Goal: Task Accomplishment & Management: Understand process/instructions

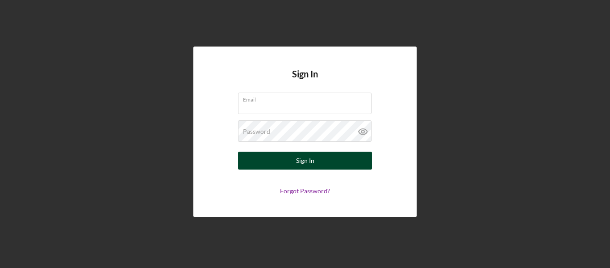
type input "[EMAIL_ADDRESS][DOMAIN_NAME]"
click at [304, 157] on div "Sign In" at bounding box center [305, 160] width 18 height 18
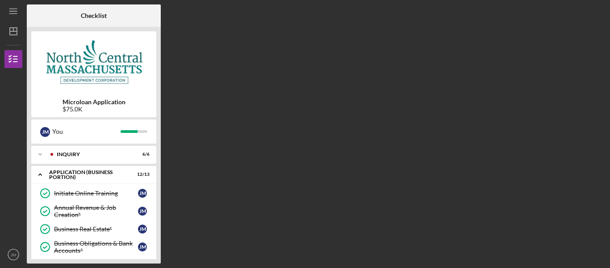
click at [151, 105] on div "Microloan Application $75.0K" at bounding box center [93, 105] width 125 height 14
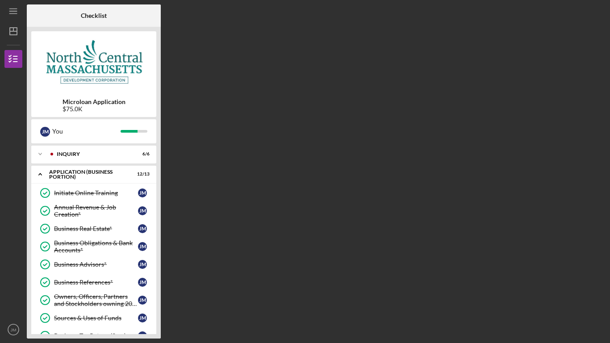
drag, startPoint x: 528, startPoint y: 188, endPoint x: 529, endPoint y: 202, distance: 14.0
click at [529, 202] on div "Checklist Microloan Application $75.0K J M You Icon/Expander INQUIRY 6 / 6 Icon…" at bounding box center [316, 171] width 579 height 334
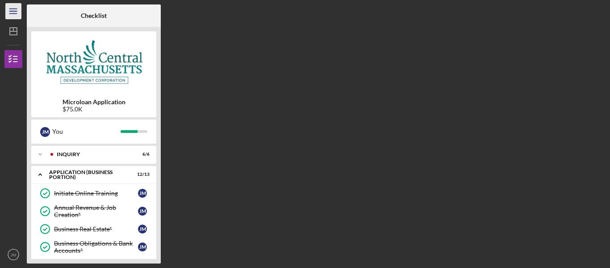
click at [14, 9] on line "button" at bounding box center [12, 9] width 7 height 0
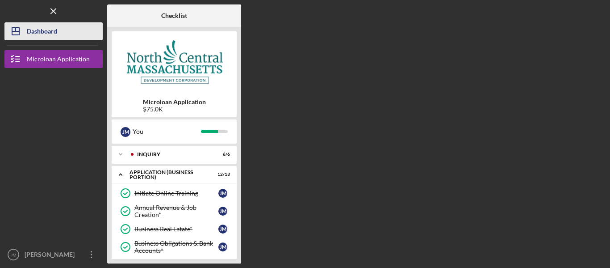
click at [41, 33] on div "Dashboard" at bounding box center [42, 32] width 30 height 20
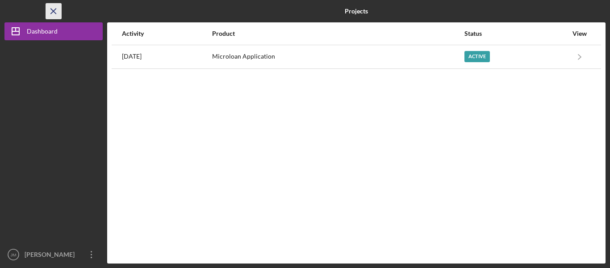
click at [53, 11] on line "button" at bounding box center [53, 10] width 5 height 5
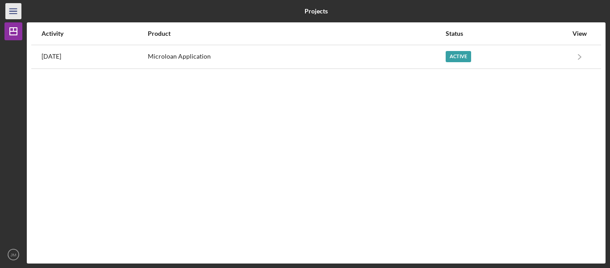
click at [14, 12] on icon "Icon/Menu" at bounding box center [14, 11] width 20 height 20
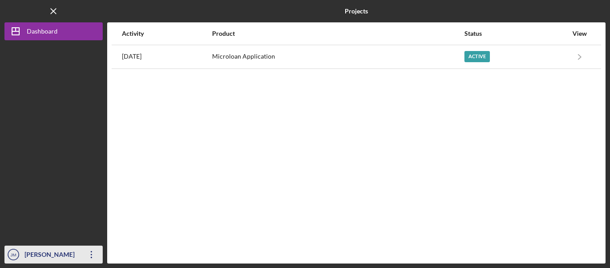
click at [92, 250] on icon "Icon/Overflow" at bounding box center [91, 254] width 22 height 22
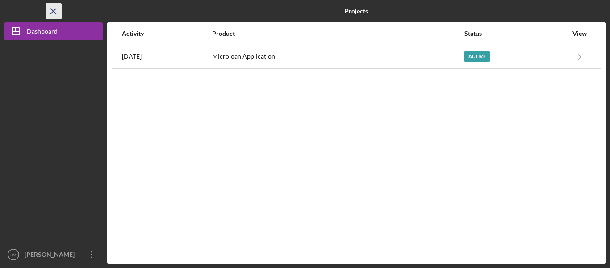
click at [54, 12] on line "button" at bounding box center [53, 10] width 5 height 5
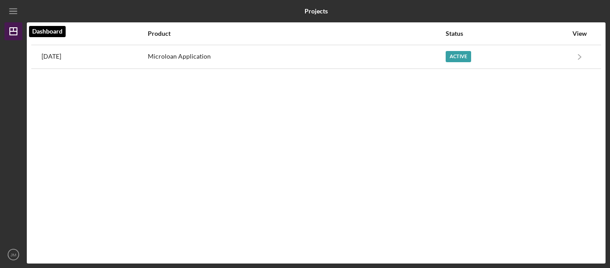
click at [15, 32] on icon "Icon/Dashboard" at bounding box center [13, 31] width 22 height 22
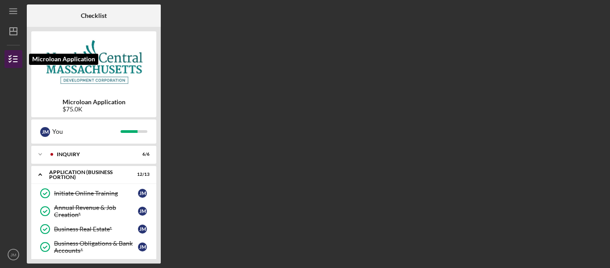
click at [15, 59] on line "button" at bounding box center [15, 59] width 4 height 0
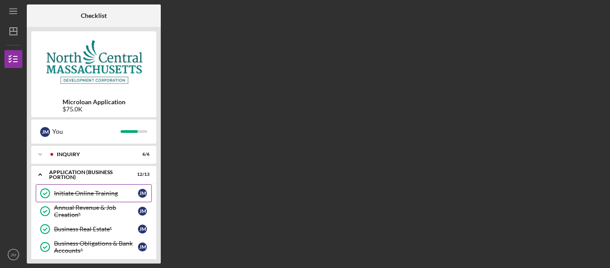
click at [124, 192] on div "Initiate Online Training" at bounding box center [96, 192] width 84 height 7
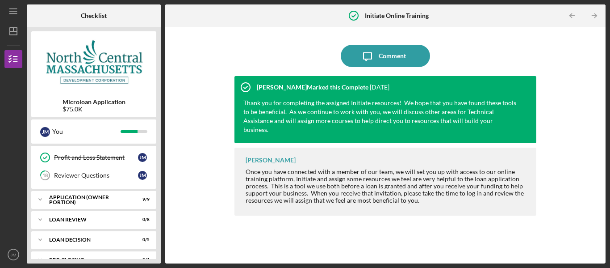
scroll to position [214, 0]
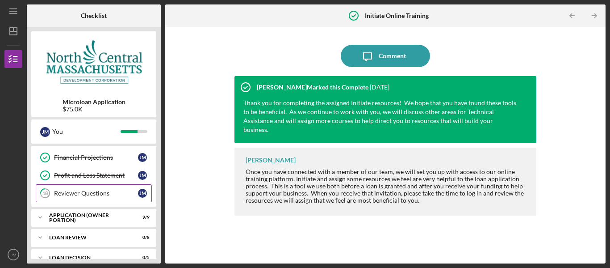
click at [100, 194] on div "Reviewer Questions" at bounding box center [96, 192] width 84 height 7
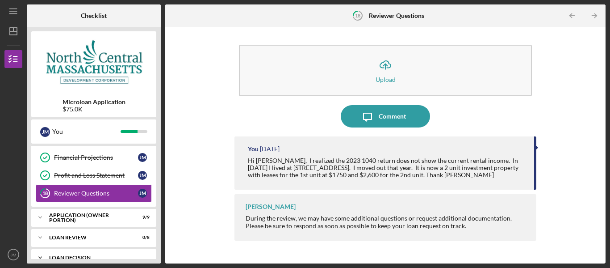
click at [73, 255] on div "LOAN DECISION" at bounding box center [97, 257] width 96 height 5
